Goal: Information Seeking & Learning: Check status

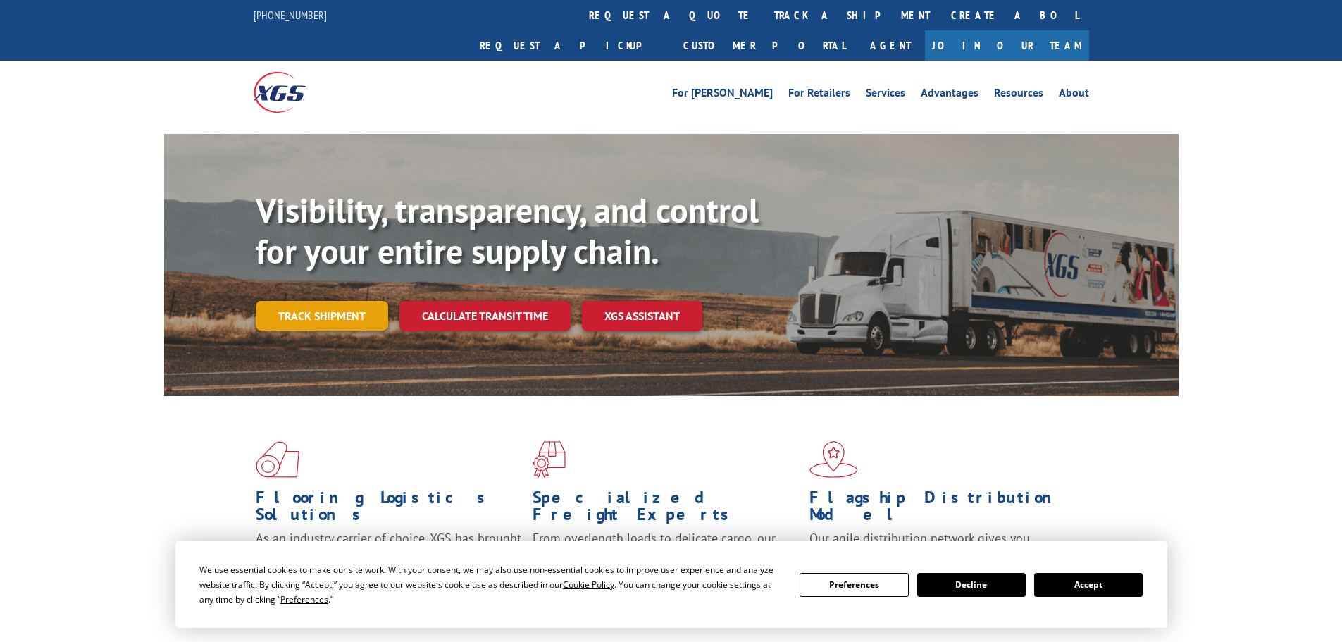
click at [325, 301] on link "Track shipment" at bounding box center [322, 316] width 132 height 30
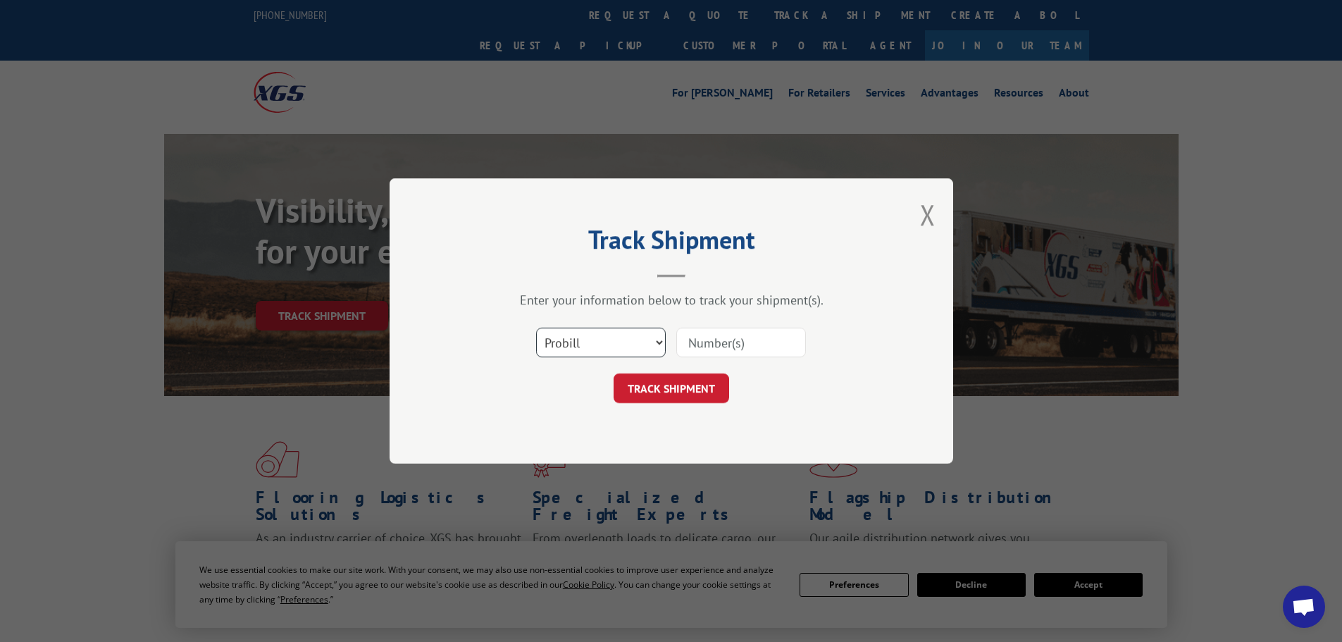
click at [561, 339] on select "Select category... Probill BOL PO" at bounding box center [601, 343] width 130 height 30
select select "bol"
click at [536, 328] on select "Select category... Probill BOL PO" at bounding box center [601, 343] width 130 height 30
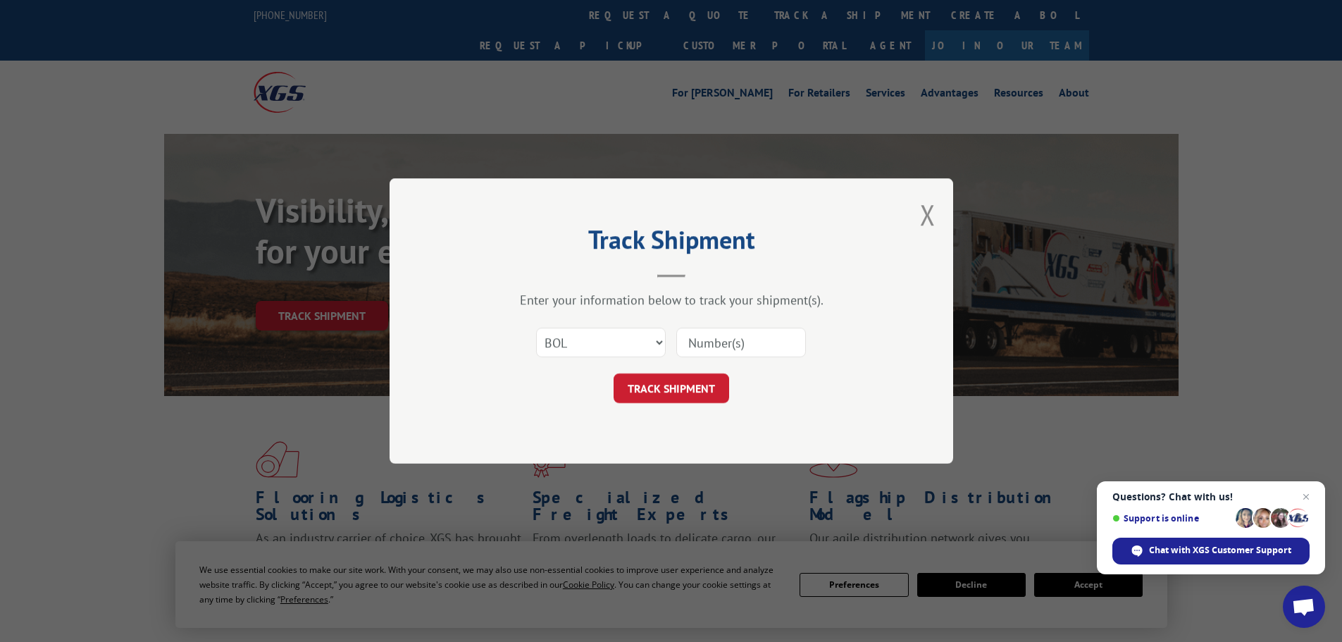
drag, startPoint x: 709, startPoint y: 317, endPoint x: 706, endPoint y: 324, distance: 7.6
click at [707, 322] on div "Enter your information below to track your shipment(s). Select category... Prob…" at bounding box center [671, 347] width 423 height 111
click at [703, 332] on input at bounding box center [741, 343] width 130 height 30
paste input "7049761"
type input "7049761"
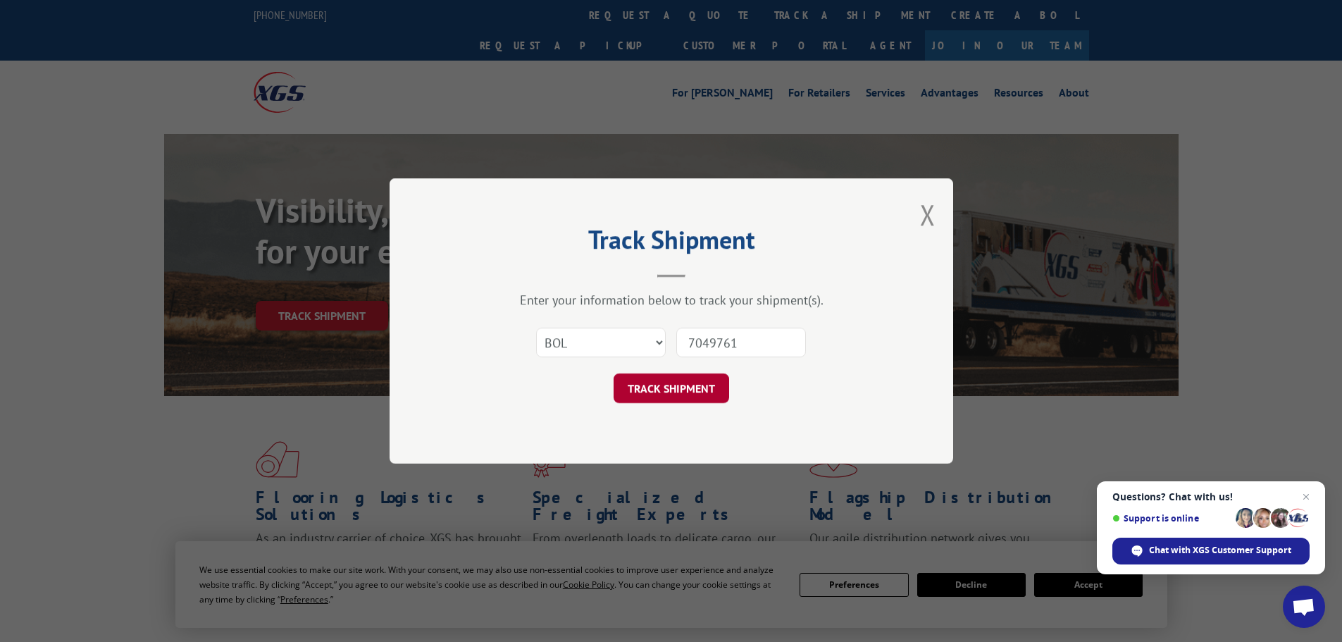
click at [692, 391] on button "TRACK SHIPMENT" at bounding box center [672, 388] width 116 height 30
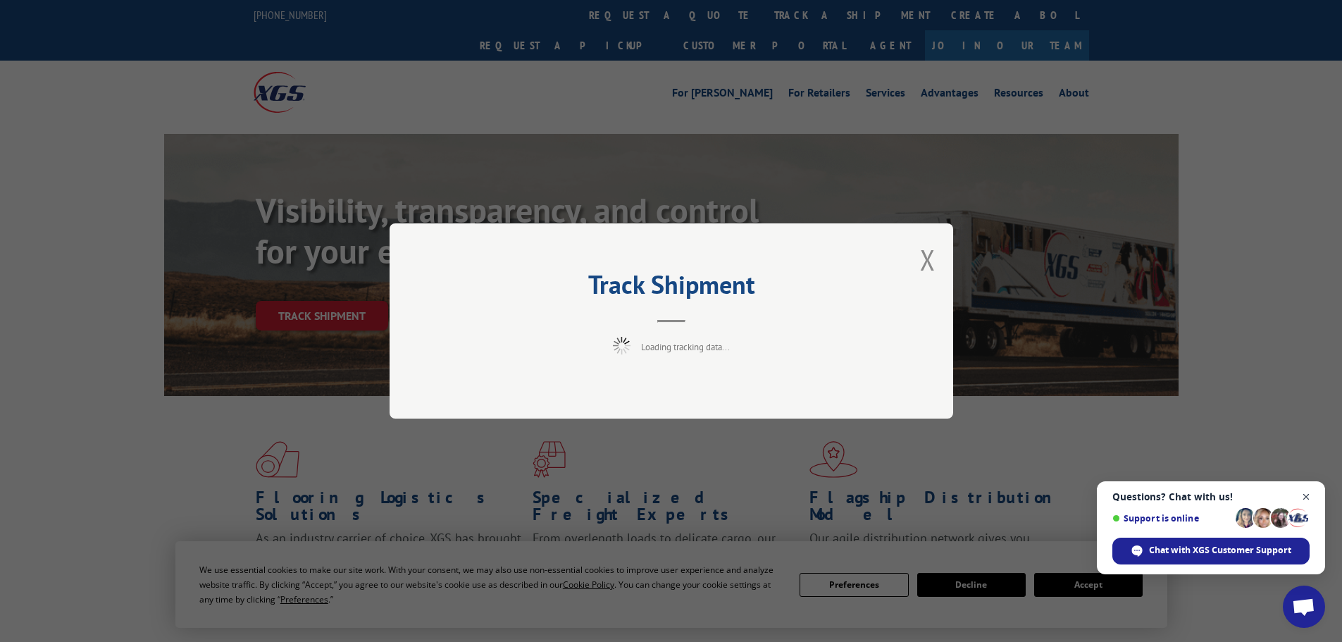
click at [1301, 488] on span "Close chat" at bounding box center [1307, 497] width 18 height 18
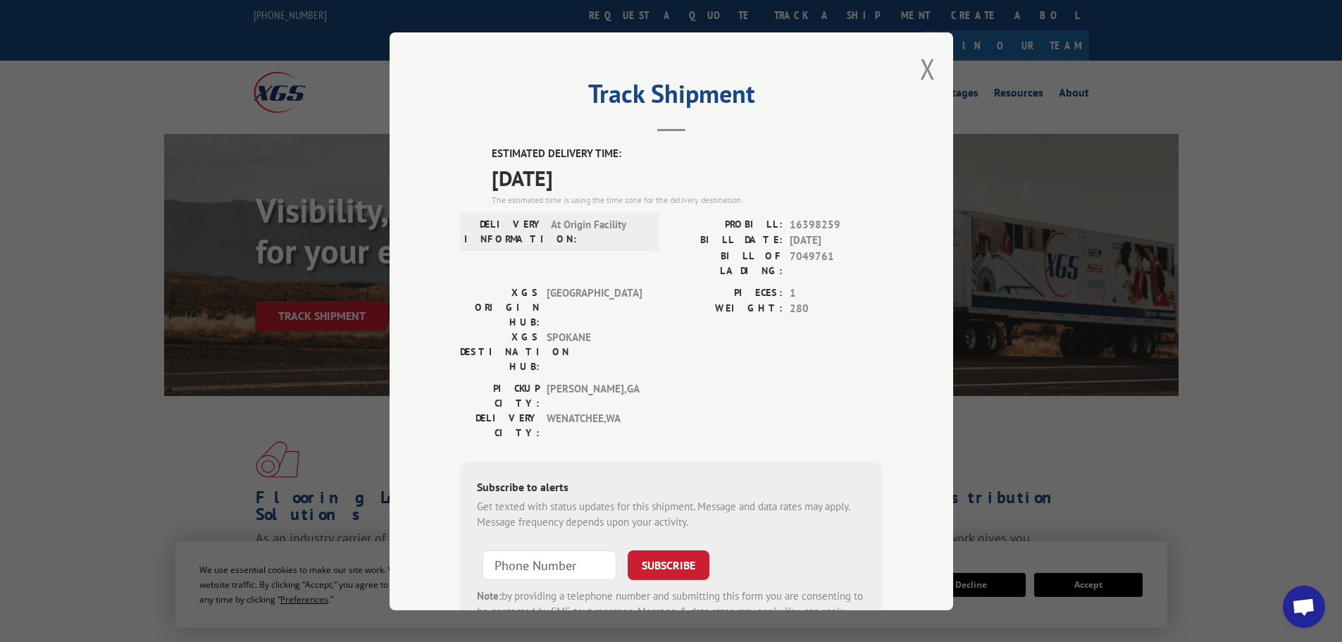
drag, startPoint x: 604, startPoint y: 166, endPoint x: 502, endPoint y: 167, distance: 102.2
click at [475, 153] on div "ESTIMATED DELIVERY TIME: 10/08/2025 The estimated time is using the time zone f…" at bounding box center [671, 399] width 423 height 507
copy div "ESTIMATED DELIVERY TIME: 10/08/2025"
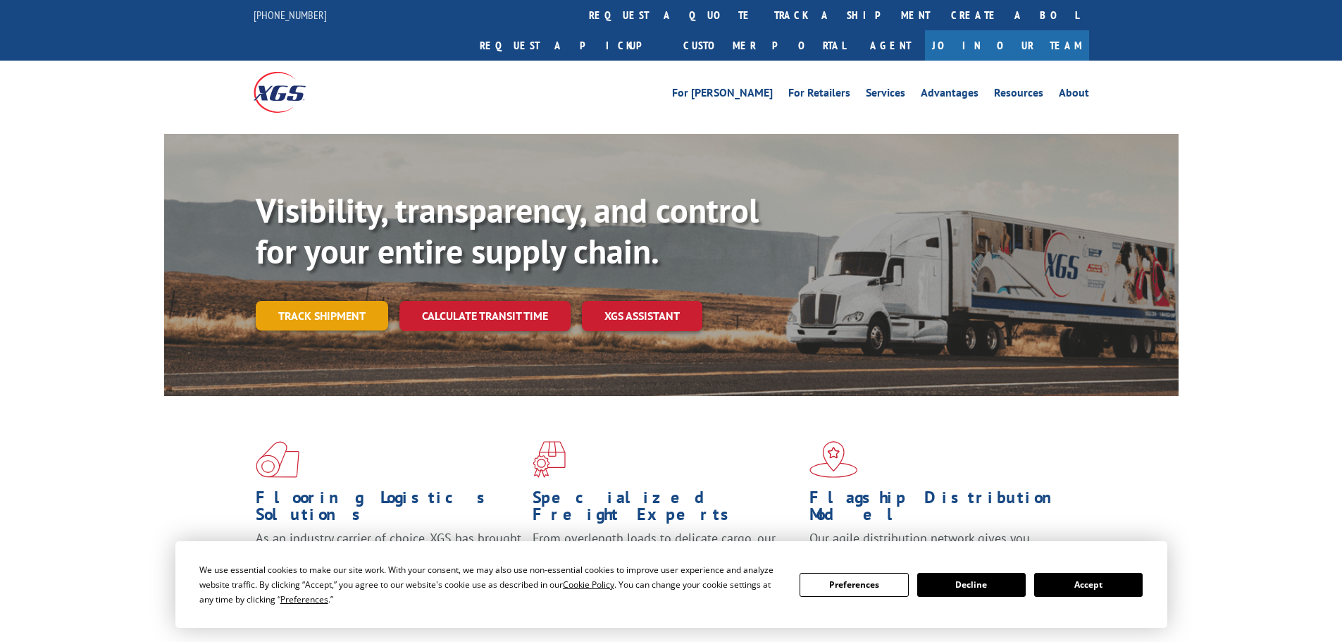
click at [299, 301] on link "Track shipment" at bounding box center [322, 316] width 132 height 30
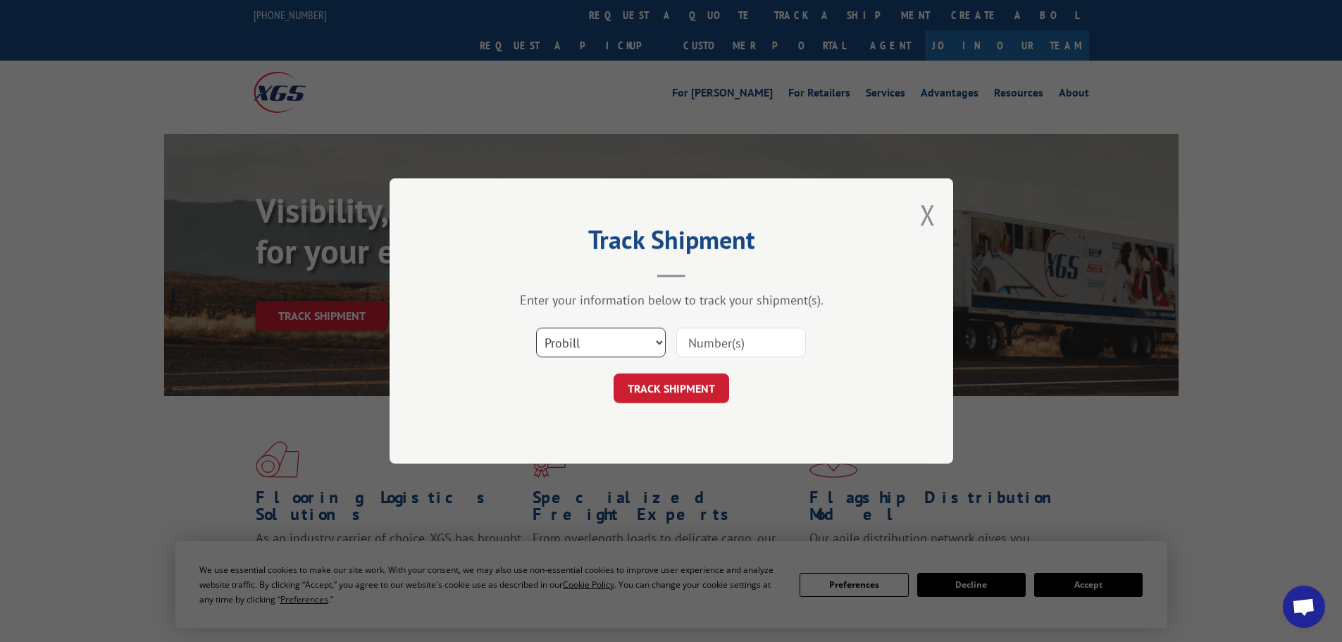
click at [612, 349] on select "Select category... Probill BOL PO" at bounding box center [601, 343] width 130 height 30
select select "bol"
click at [536, 328] on select "Select category... Probill BOL PO" at bounding box center [601, 343] width 130 height 30
click at [710, 321] on div "Select category... Probill BOL PO" at bounding box center [671, 342] width 423 height 47
click at [705, 336] on input at bounding box center [741, 343] width 130 height 30
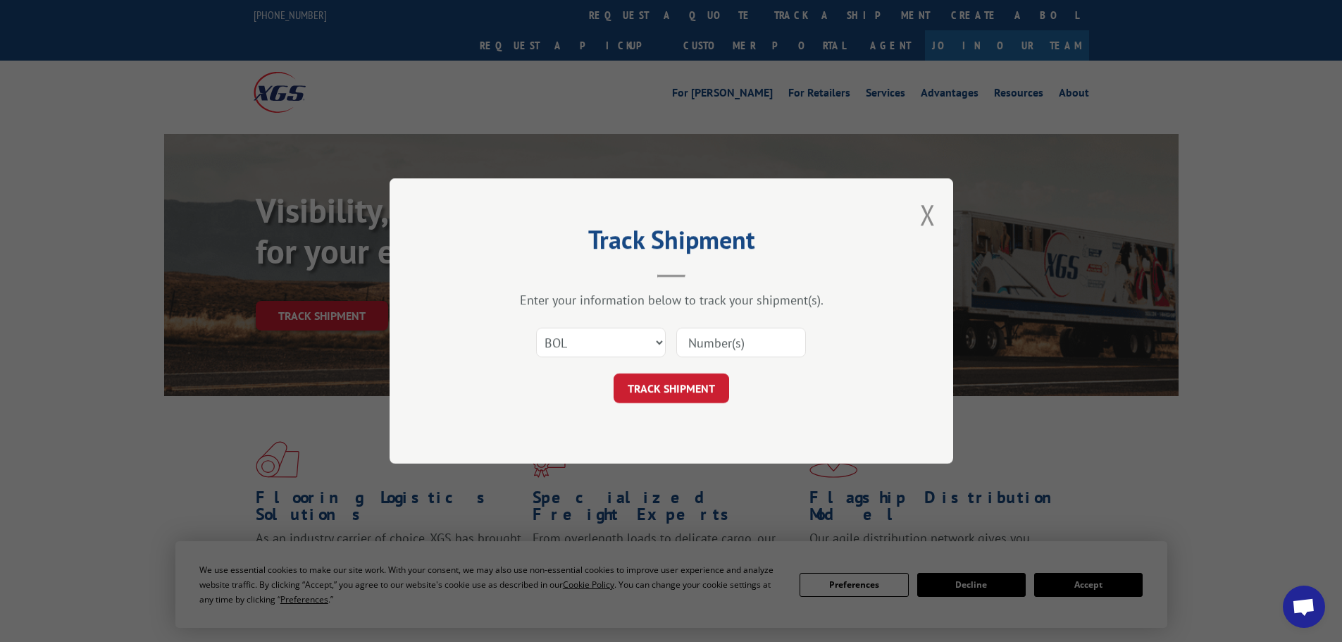
paste input "406551"
type input "406551"
click at [705, 375] on button "TRACK SHIPMENT" at bounding box center [672, 388] width 116 height 30
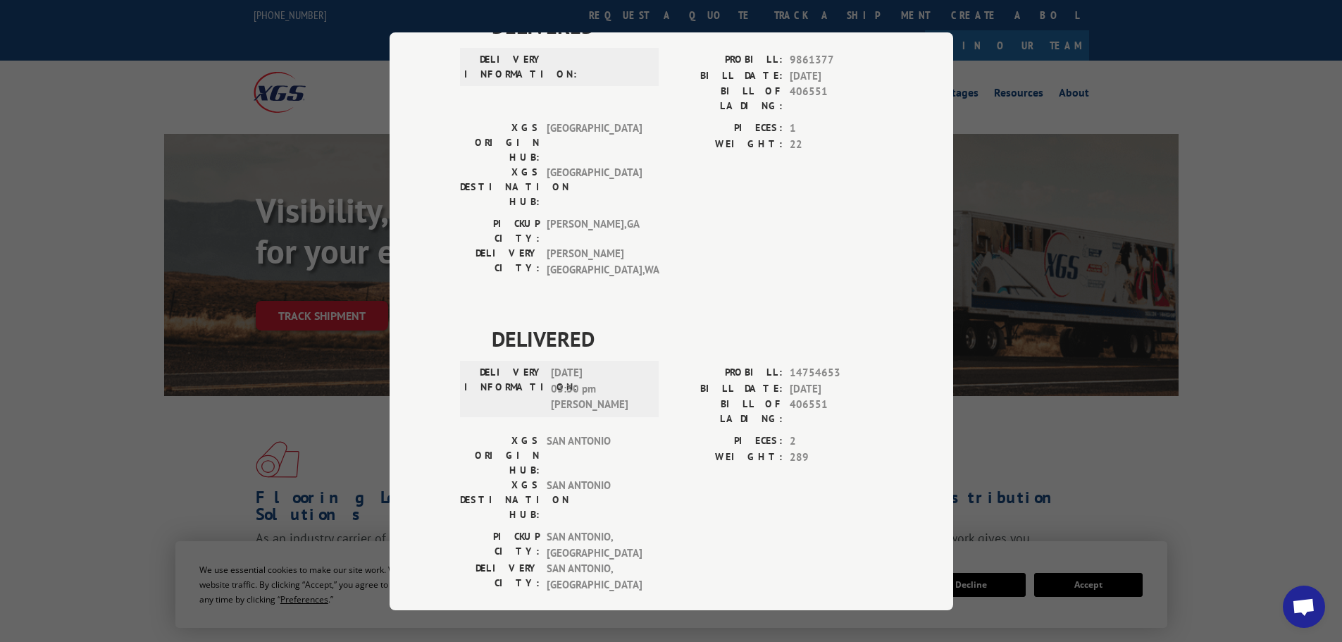
scroll to position [283, 0]
